Goal: Task Accomplishment & Management: Manage account settings

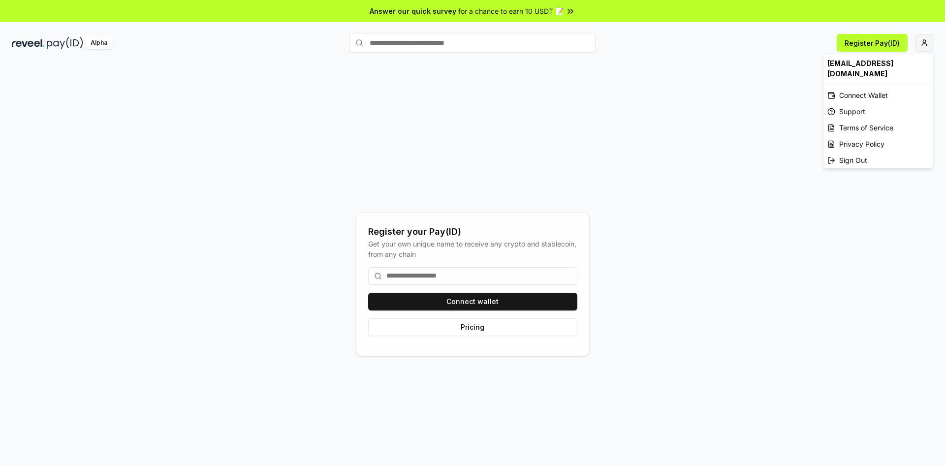
click at [929, 45] on html "Answer our quick survey for a chance to earn 10 USDT 📝 Alpha Register Pay(ID) R…" at bounding box center [472, 232] width 945 height 465
click at [862, 87] on div "Connect Wallet" at bounding box center [877, 95] width 109 height 16
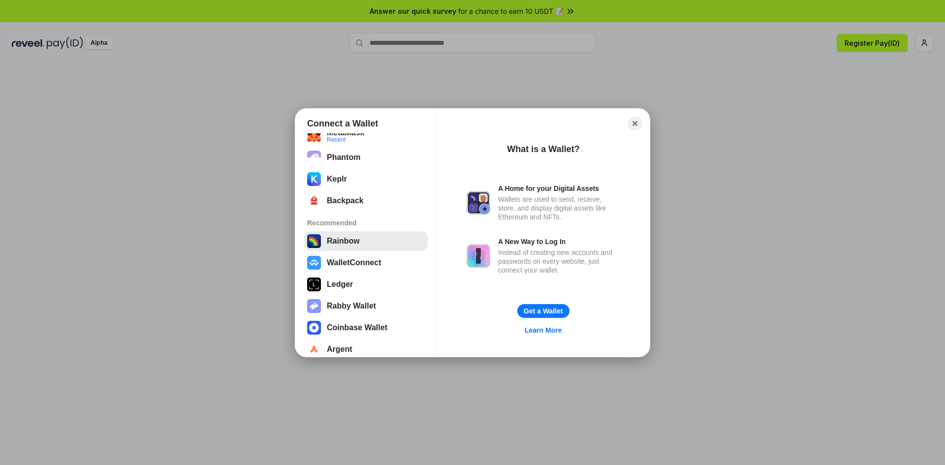
scroll to position [40, 0]
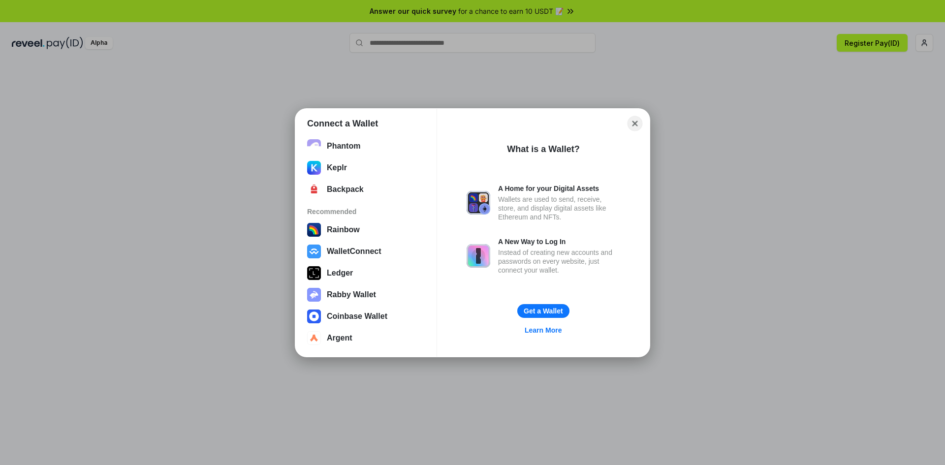
click at [641, 125] on button "Close" at bounding box center [634, 123] width 15 height 15
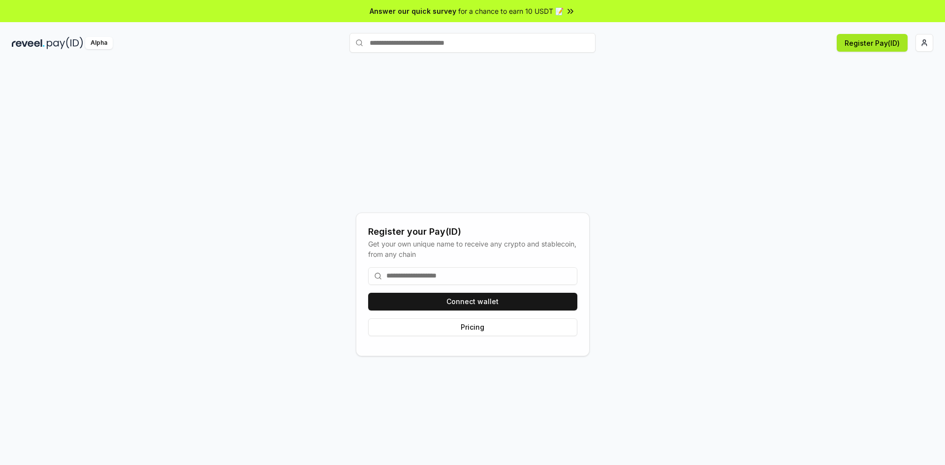
click at [885, 40] on button "Register Pay(ID)" at bounding box center [872, 43] width 71 height 18
click at [912, 36] on div "Register Pay(ID) Connect your wallet to Register a Pay(ID)" at bounding box center [779, 43] width 307 height 18
click at [915, 43] on html "Answer our quick survey for a chance to earn 10 USDT 📝 Alpha Register Pay(ID) R…" at bounding box center [472, 232] width 945 height 465
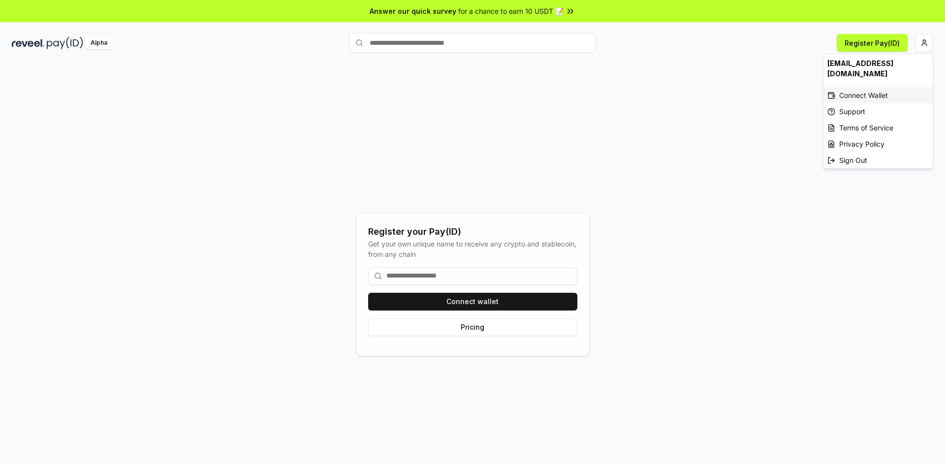
click at [862, 87] on div "Connect Wallet" at bounding box center [877, 95] width 109 height 16
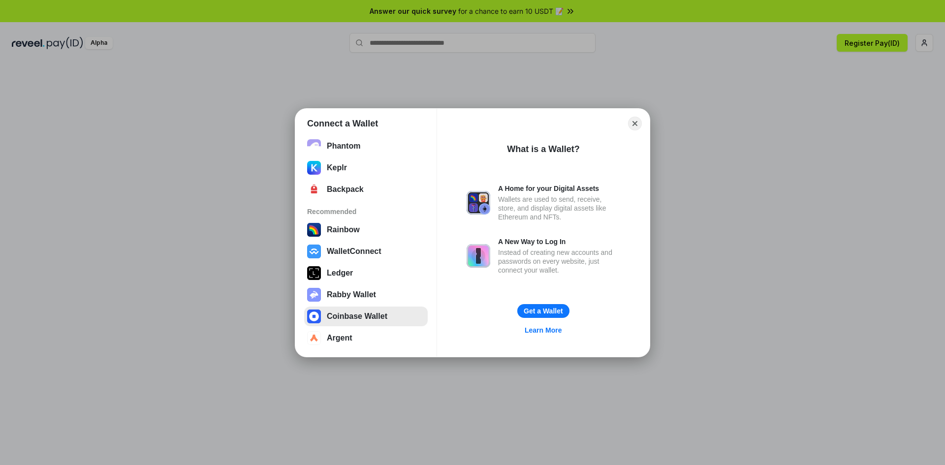
scroll to position [0, 0]
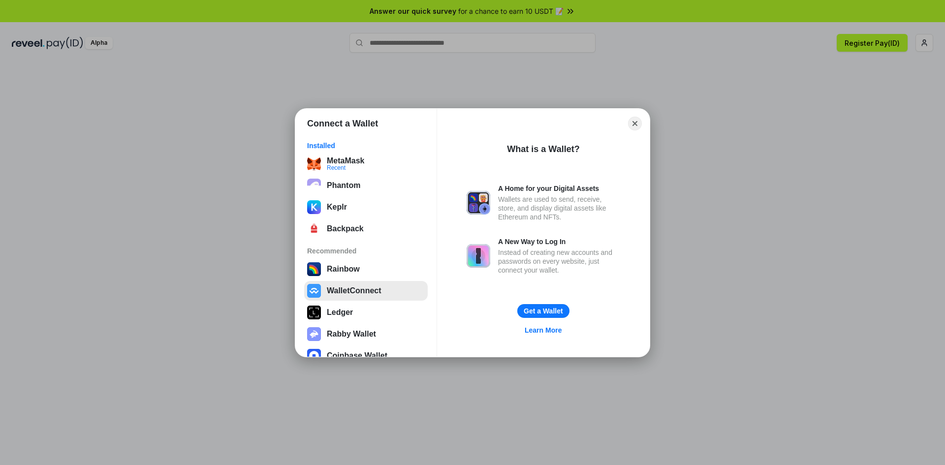
click at [348, 291] on button "WalletConnect" at bounding box center [366, 291] width 124 height 20
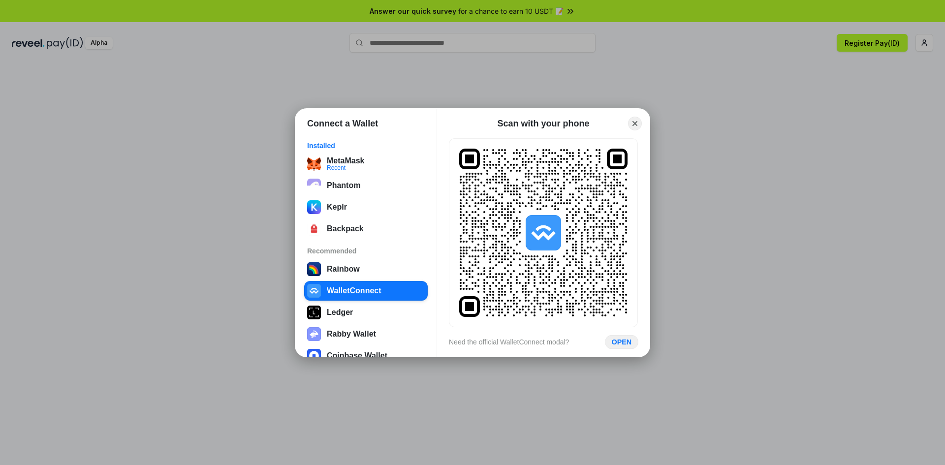
click at [615, 343] on button "OPEN" at bounding box center [621, 342] width 33 height 14
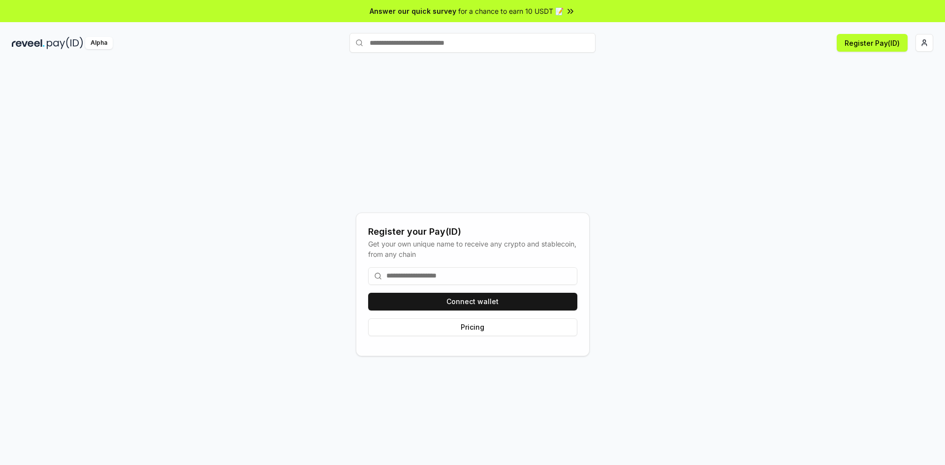
click at [914, 41] on div "Register Pay(ID)" at bounding box center [779, 43] width 307 height 18
click at [927, 44] on html "Answer our quick survey for a chance to earn 10 USDT 📝 Alpha Register Pay(ID) R…" at bounding box center [472, 232] width 945 height 465
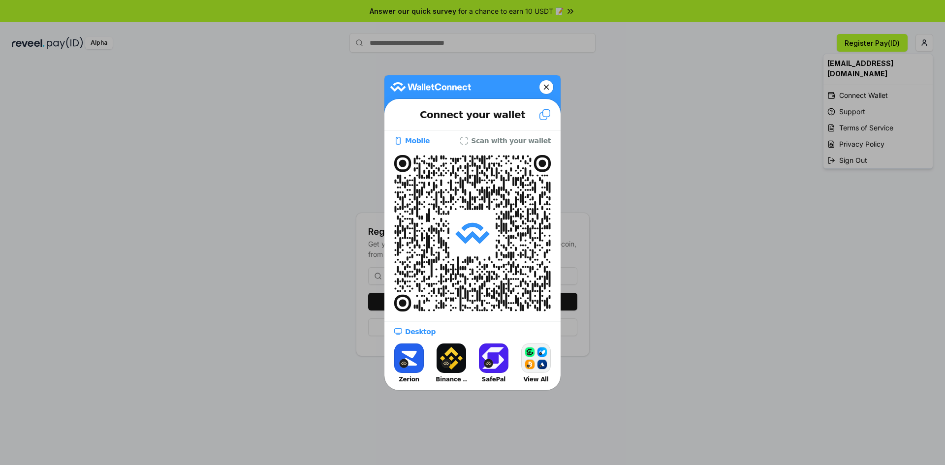
click at [543, 116] on icon at bounding box center [545, 115] width 12 height 12
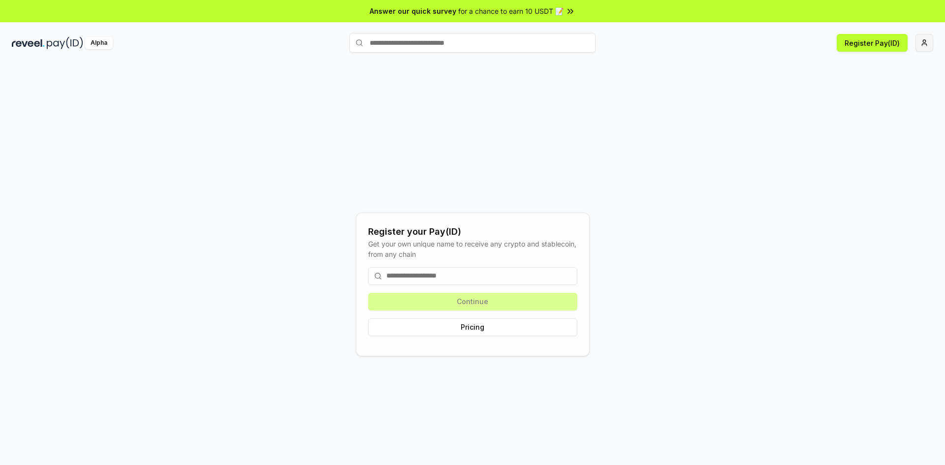
click at [919, 42] on html "Answer our quick survey for a chance to earn 10 USDT 📝 Alpha Register Pay(ID) R…" at bounding box center [472, 232] width 945 height 465
click at [925, 36] on html "Answer our quick survey for a chance to earn 10 USDT 📝 Alpha Register Pay(ID) R…" at bounding box center [472, 232] width 945 height 465
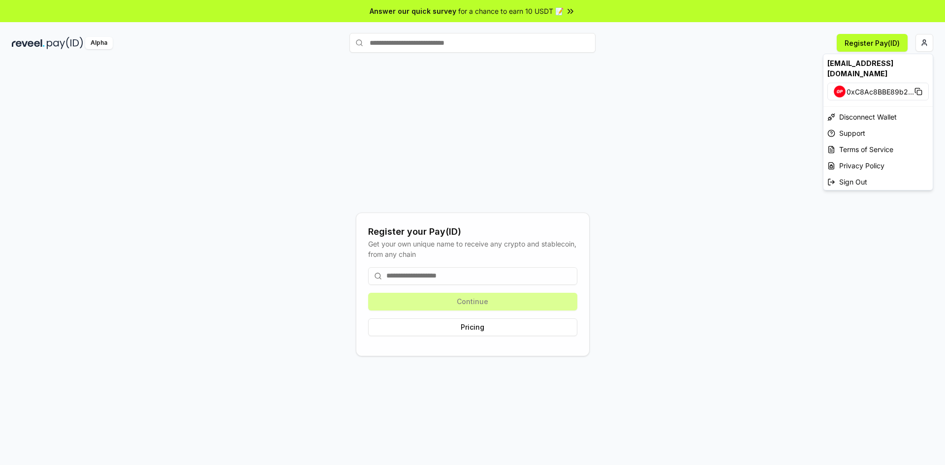
click at [890, 64] on div "mohan111eee@gmail.com" at bounding box center [877, 68] width 109 height 29
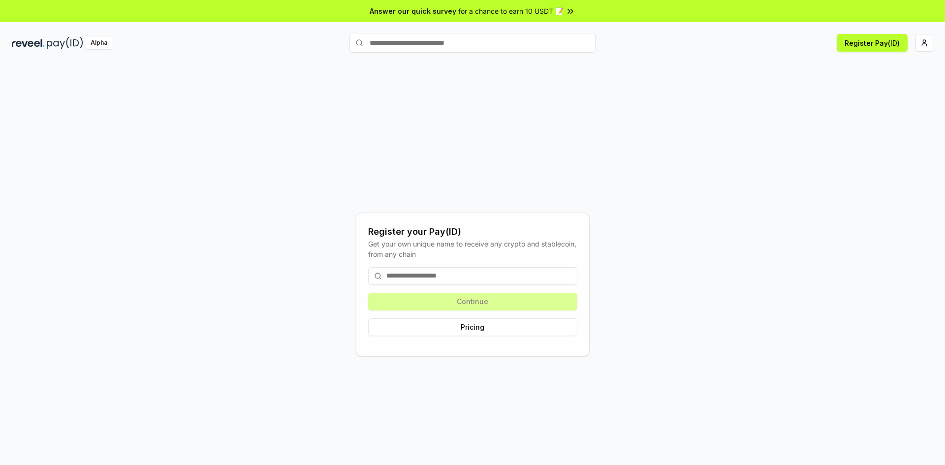
click at [590, 16] on div "Answer our quick survey for a chance to earn 10 USDT 📝" at bounding box center [472, 11] width 945 height 22
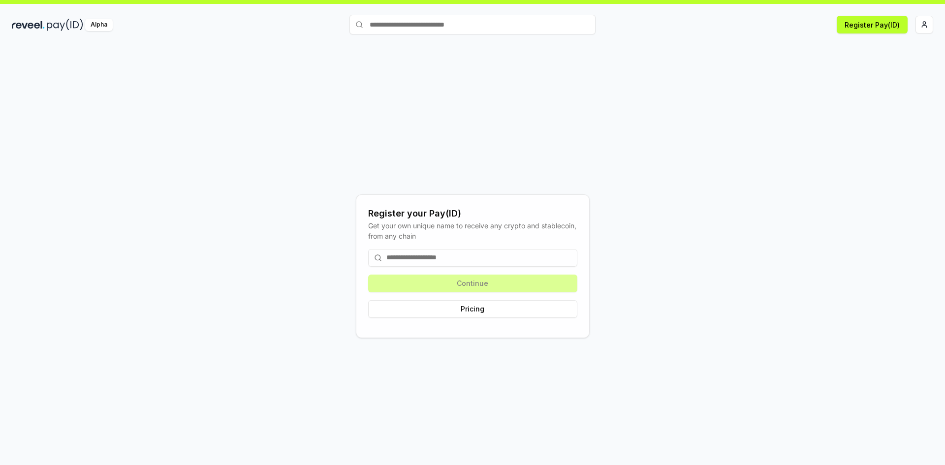
scroll to position [28, 0]
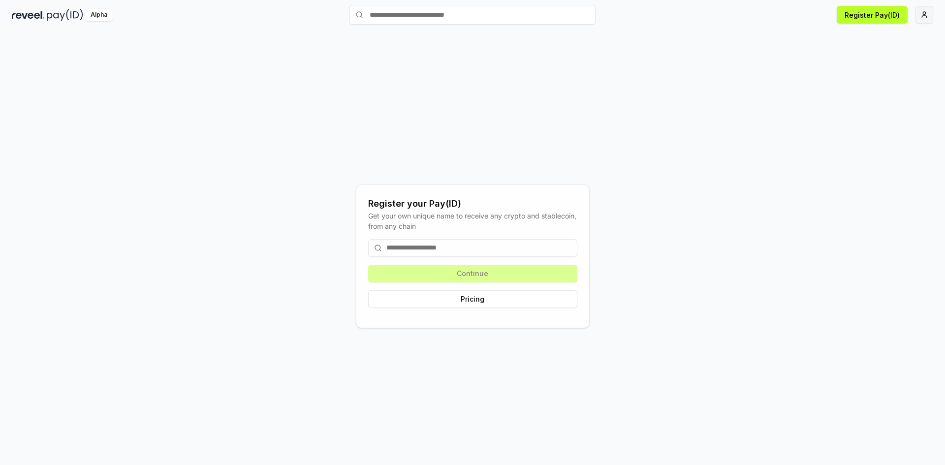
click at [922, 12] on html "Answer our quick survey for a chance to earn 10 USDT 📝 Alpha Register Pay(ID) R…" at bounding box center [472, 232] width 945 height 465
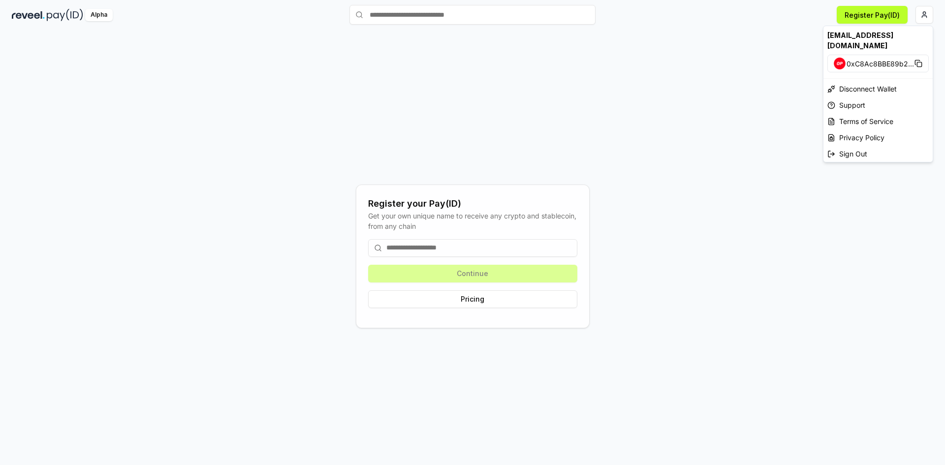
click at [60, 19] on html "Answer our quick survey for a chance to earn 10 USDT 📝 Alpha Register Pay(ID) R…" at bounding box center [472, 232] width 945 height 465
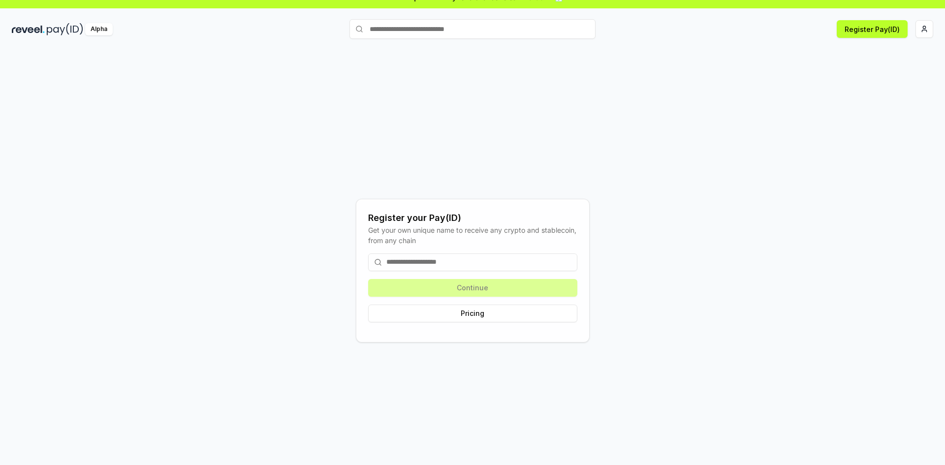
scroll to position [0, 0]
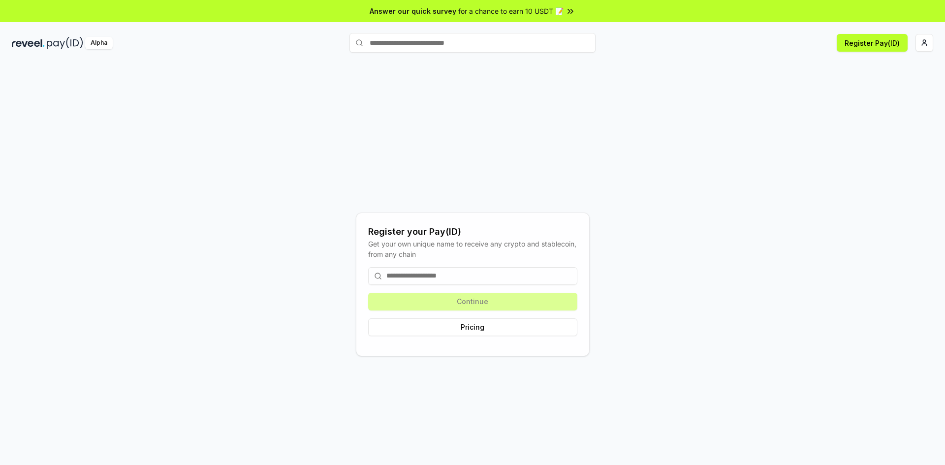
click at [106, 43] on div "Alpha" at bounding box center [99, 43] width 28 height 12
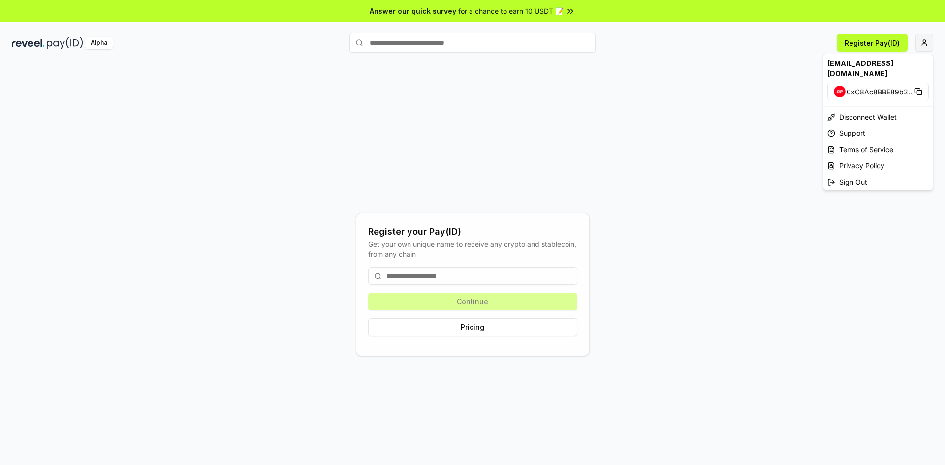
click at [923, 46] on html "Answer our quick survey for a chance to earn 10 USDT 📝 Alpha Register Pay(ID) R…" at bounding box center [472, 232] width 945 height 465
click at [870, 64] on div "mohan111eee@gmail.com" at bounding box center [877, 68] width 109 height 29
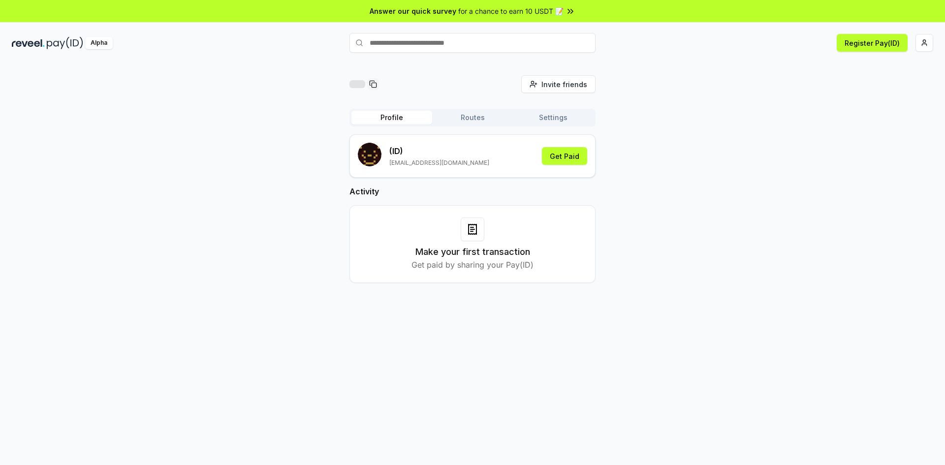
click at [384, 117] on button "Profile" at bounding box center [391, 118] width 81 height 14
click at [558, 162] on button "Get Paid" at bounding box center [564, 156] width 45 height 18
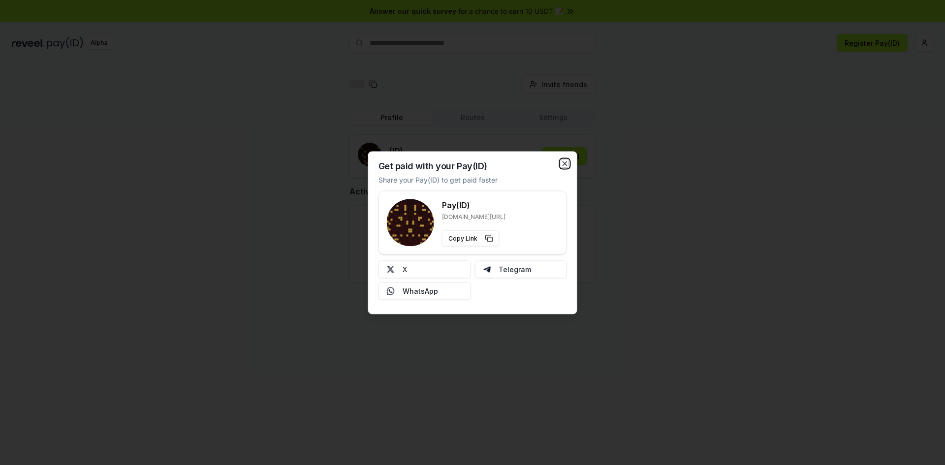
click at [564, 163] on icon "button" at bounding box center [565, 163] width 4 height 4
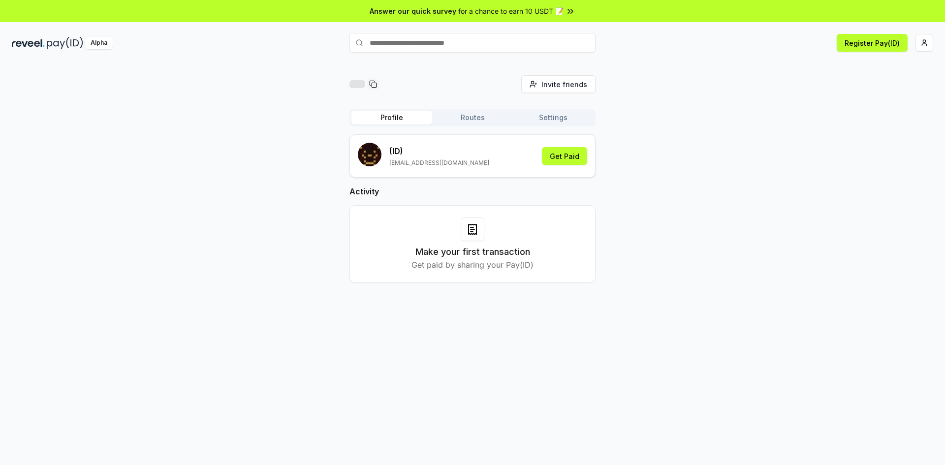
click at [110, 39] on div "Alpha" at bounding box center [99, 43] width 28 height 12
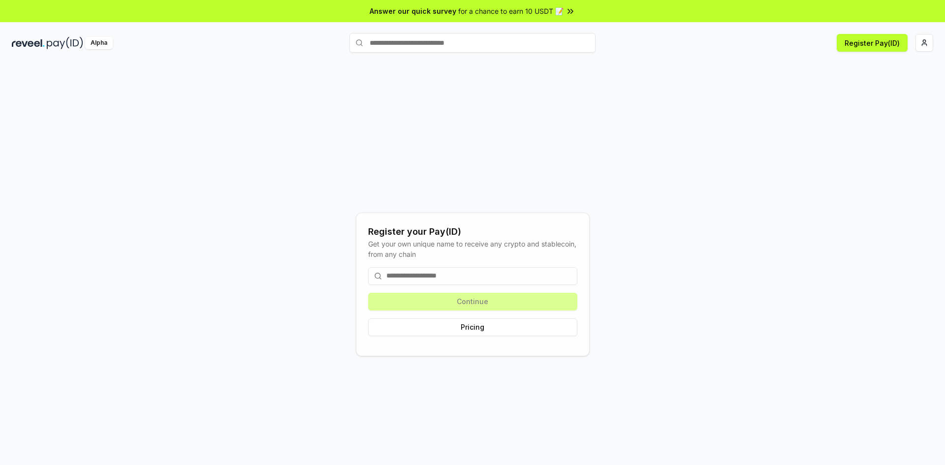
click at [447, 279] on input at bounding box center [472, 276] width 209 height 18
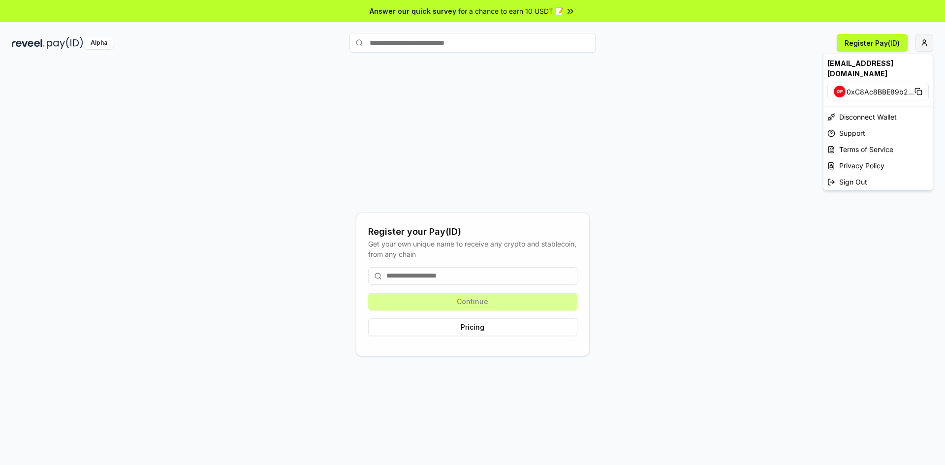
click at [932, 45] on html "Answer our quick survey for a chance to earn 10 USDT 📝 Alpha Register Pay(ID) R…" at bounding box center [472, 232] width 945 height 465
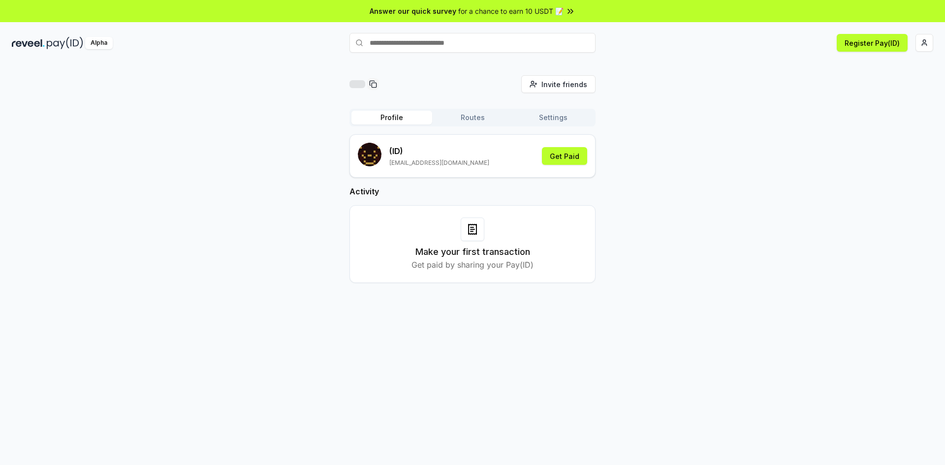
click at [312, 3] on div "Answer our quick survey for a chance to earn 10 USDT 📝" at bounding box center [472, 11] width 945 height 22
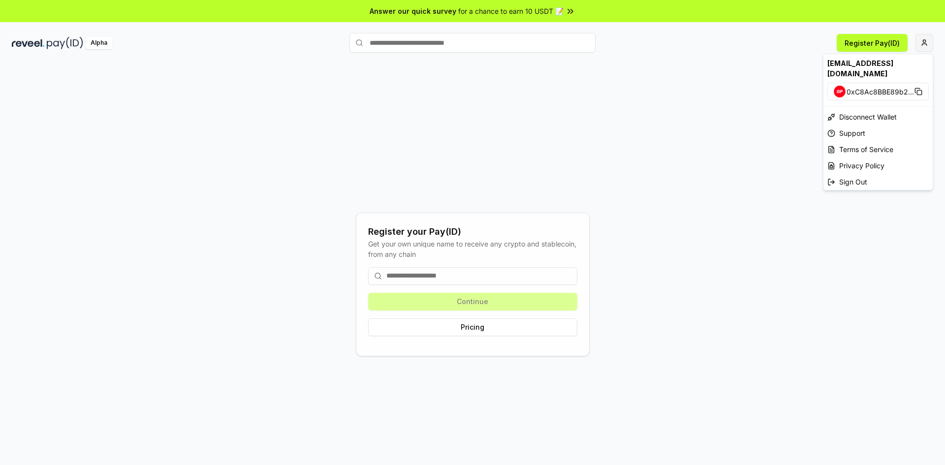
click at [931, 48] on html "Answer our quick survey for a chance to earn 10 USDT 📝 Alpha Register Pay(ID) R…" at bounding box center [472, 232] width 945 height 465
click at [859, 174] on div "Sign Out" at bounding box center [877, 182] width 109 height 16
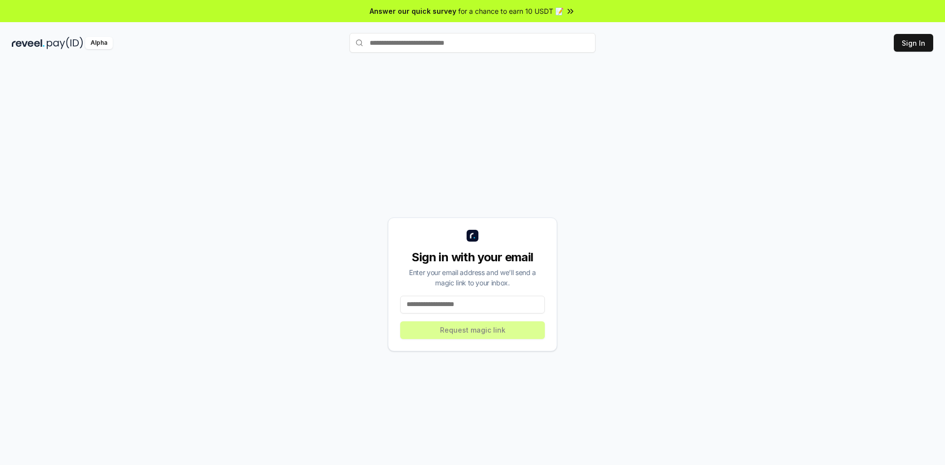
click at [439, 309] on input at bounding box center [472, 305] width 145 height 18
click at [912, 47] on button "Sign In" at bounding box center [913, 43] width 39 height 18
click at [466, 305] on input at bounding box center [472, 305] width 145 height 18
paste input "**********"
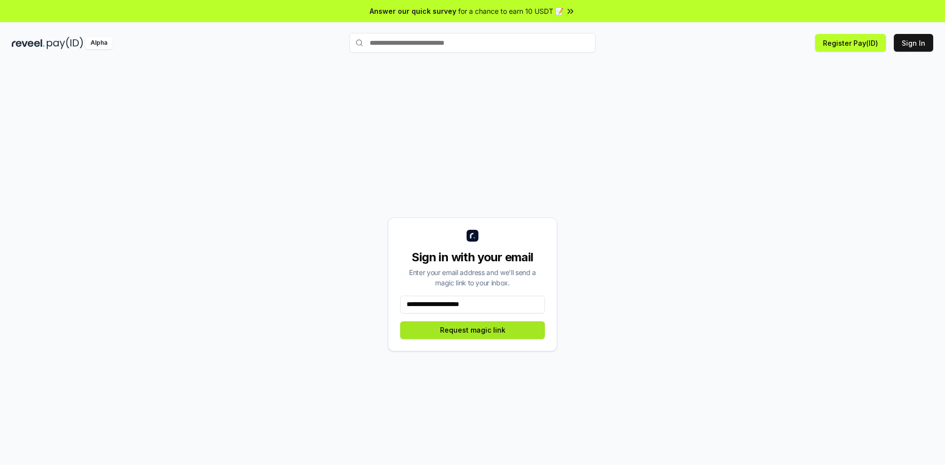
type input "**********"
click at [473, 333] on button "Request magic link" at bounding box center [472, 330] width 145 height 18
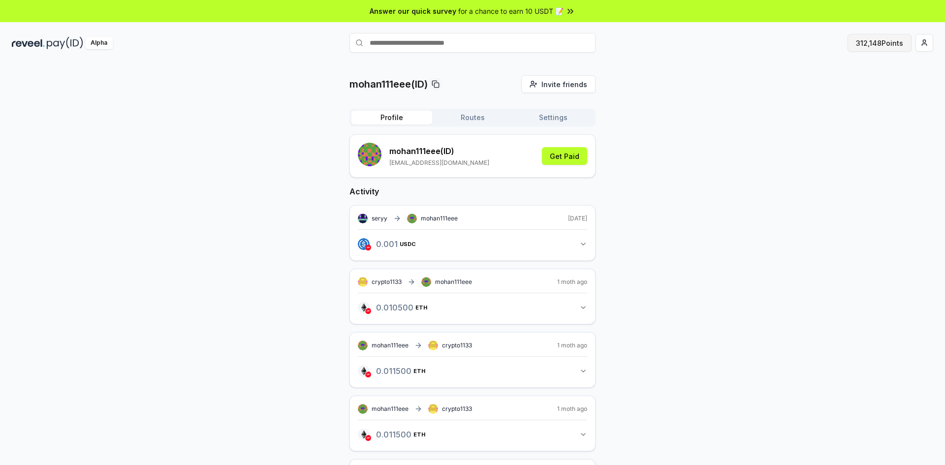
click at [878, 41] on button "312,148 Points" at bounding box center [879, 43] width 64 height 18
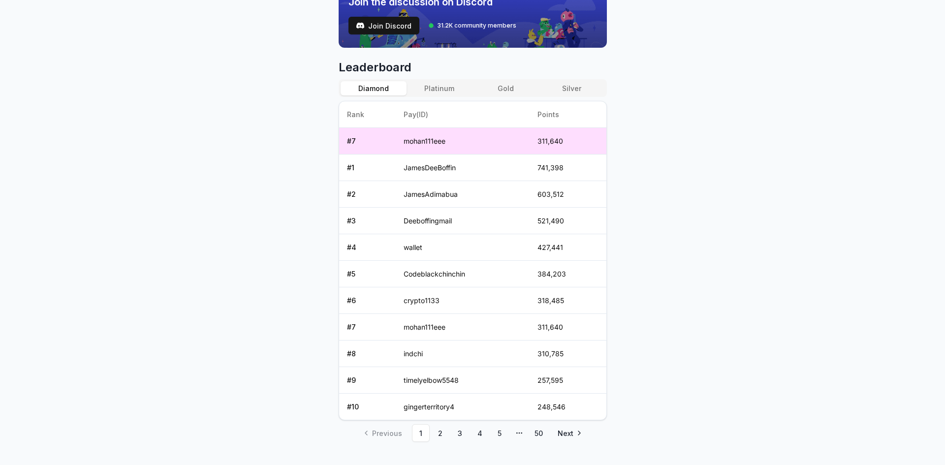
scroll to position [385, 0]
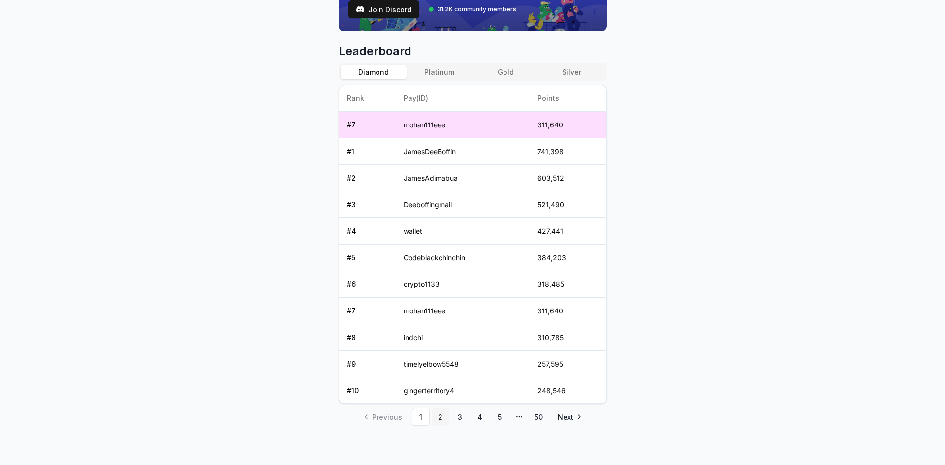
click at [445, 419] on link "2" at bounding box center [441, 417] width 18 height 18
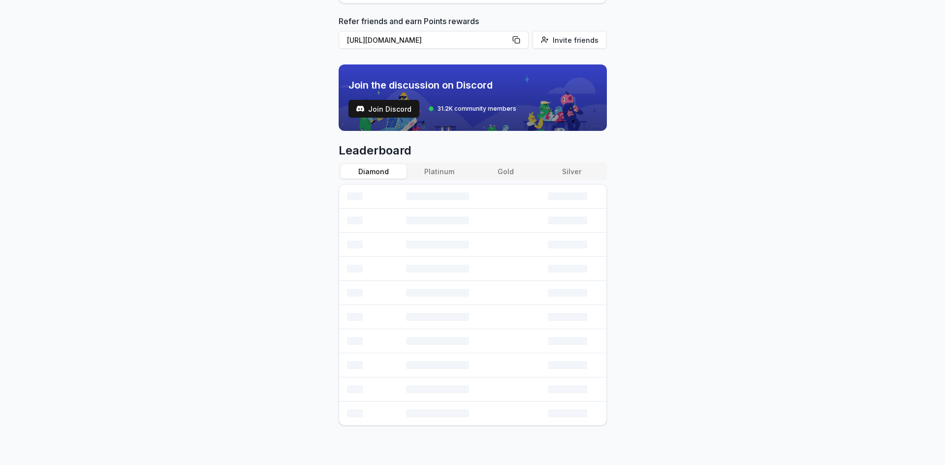
scroll to position [358, 0]
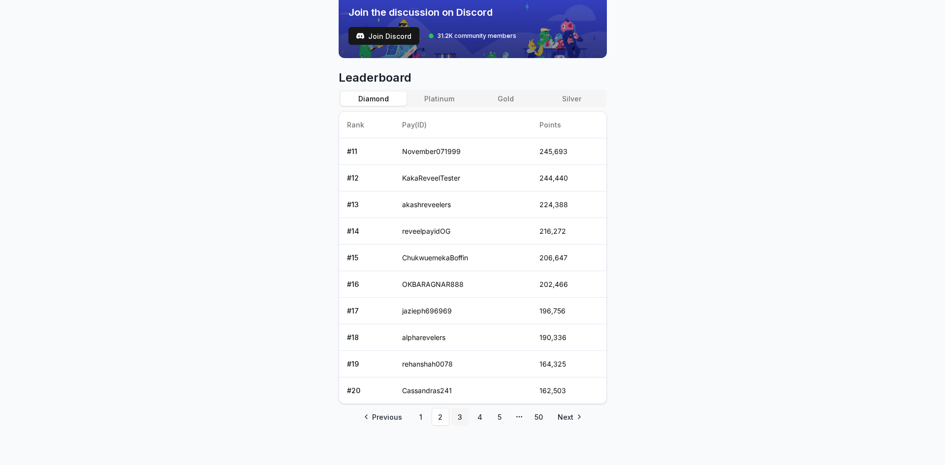
click at [463, 420] on link "3" at bounding box center [460, 417] width 18 height 18
click at [477, 420] on link "4" at bounding box center [480, 417] width 18 height 18
click at [425, 421] on link "1" at bounding box center [421, 417] width 18 height 18
